Goal: Find specific page/section: Find specific page/section

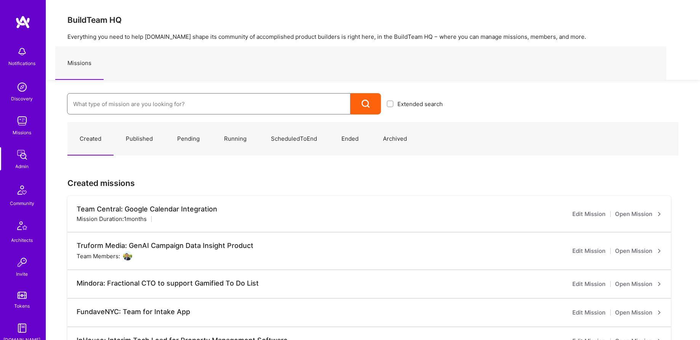
click at [133, 105] on input at bounding box center [208, 103] width 271 height 19
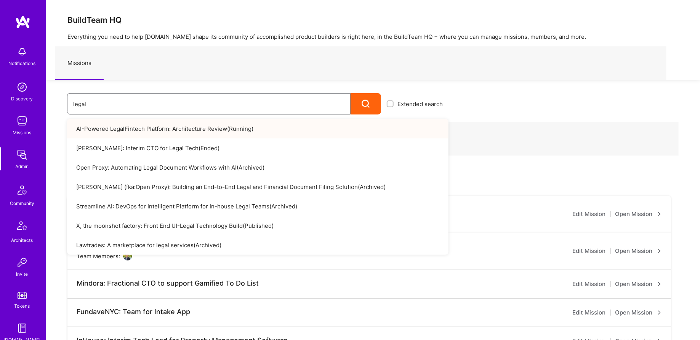
type input "legal"
click at [159, 121] on link "AI-Powered LegalFintech Platform: Architecture Review ( Running )" at bounding box center [257, 128] width 381 height 19
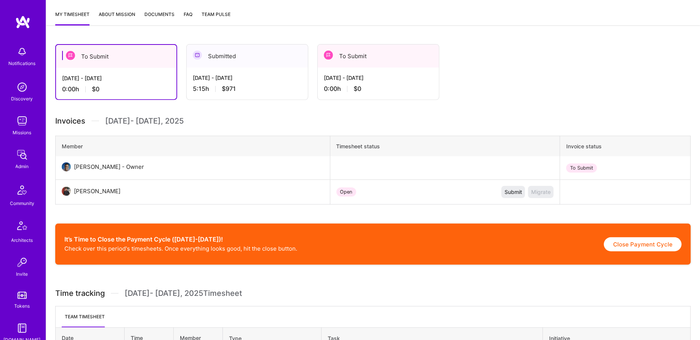
scroll to position [195, 0]
